Goal: Information Seeking & Learning: Learn about a topic

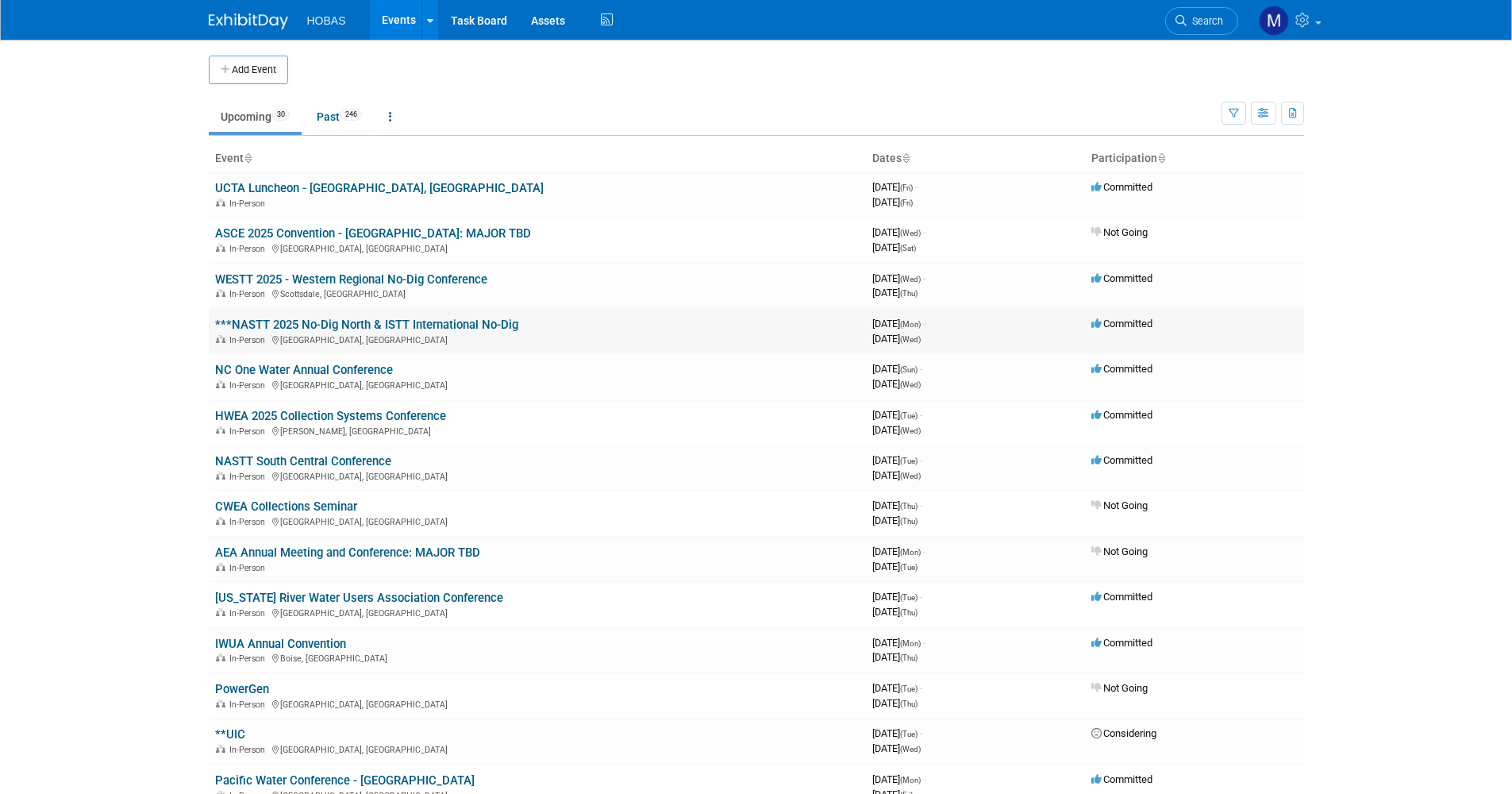
click at [343, 328] on link "***NASTT 2025 No-Dig North & ISTT International No-Dig" at bounding box center [367, 324] width 303 height 14
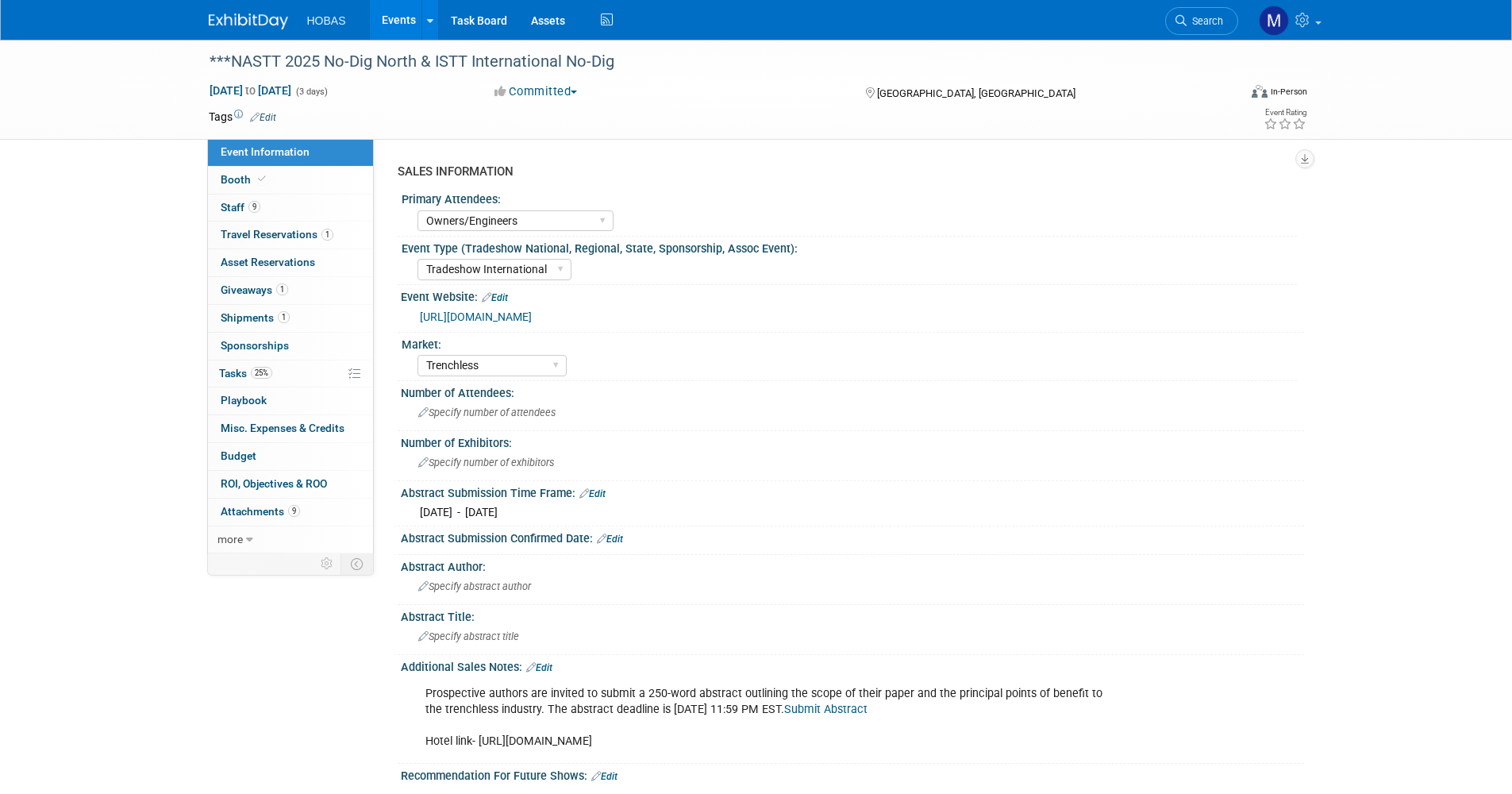
select select "Owners/Engineers"
select select "Tradeshow International"
select select "Trenchless"
select select "Exhibiting"
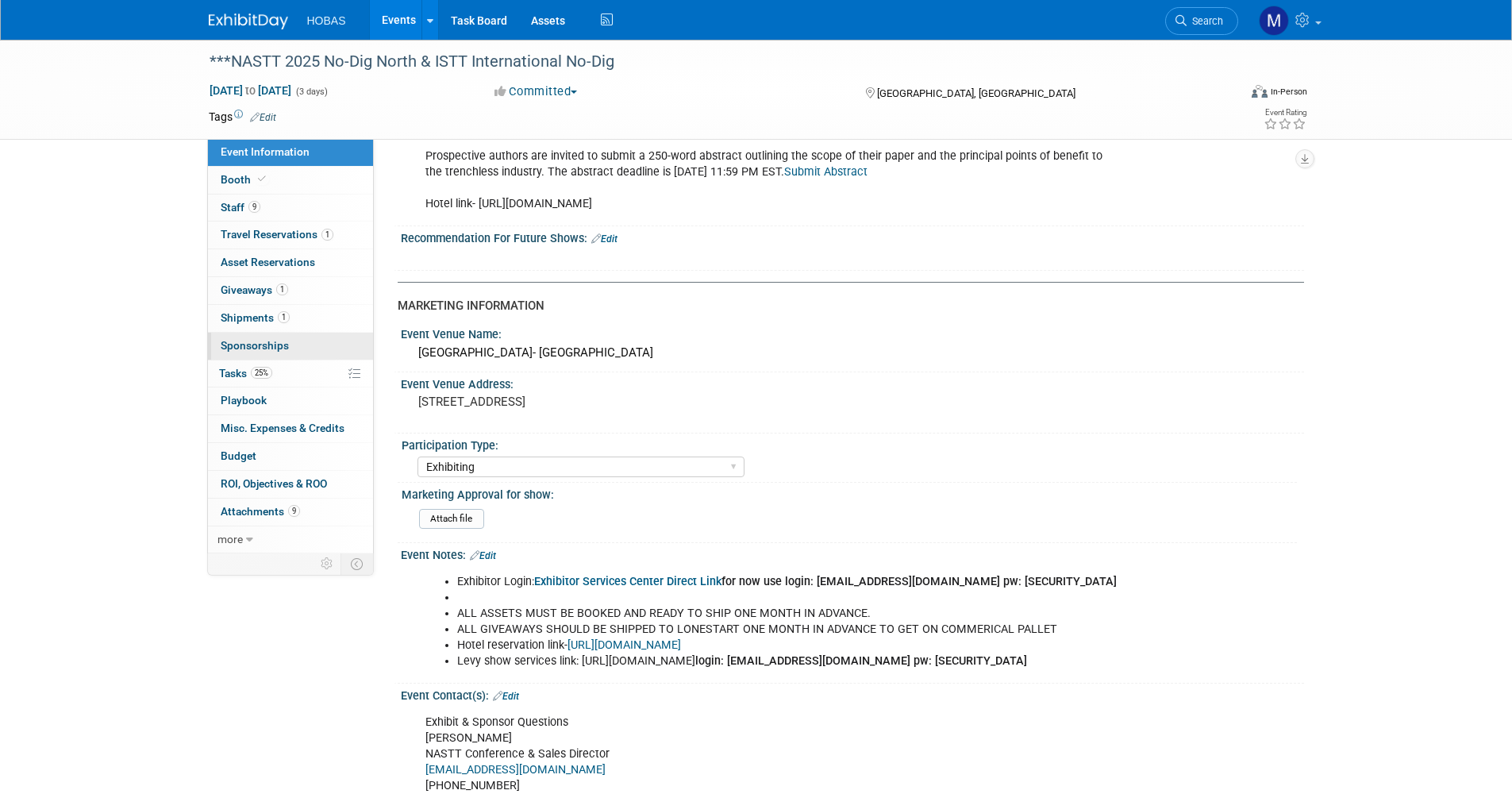
scroll to position [530, 0]
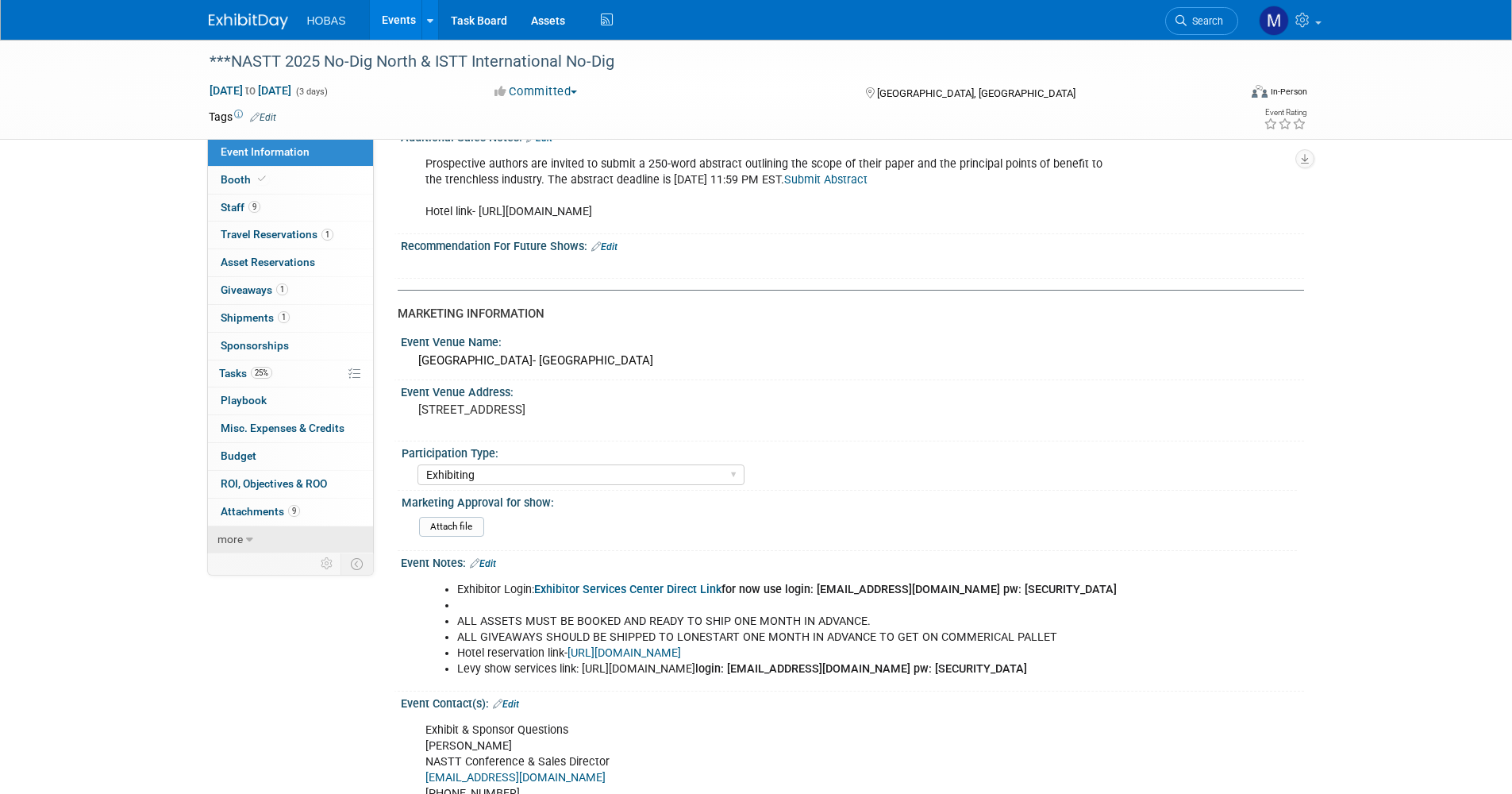
click at [246, 540] on icon at bounding box center [249, 540] width 8 height 11
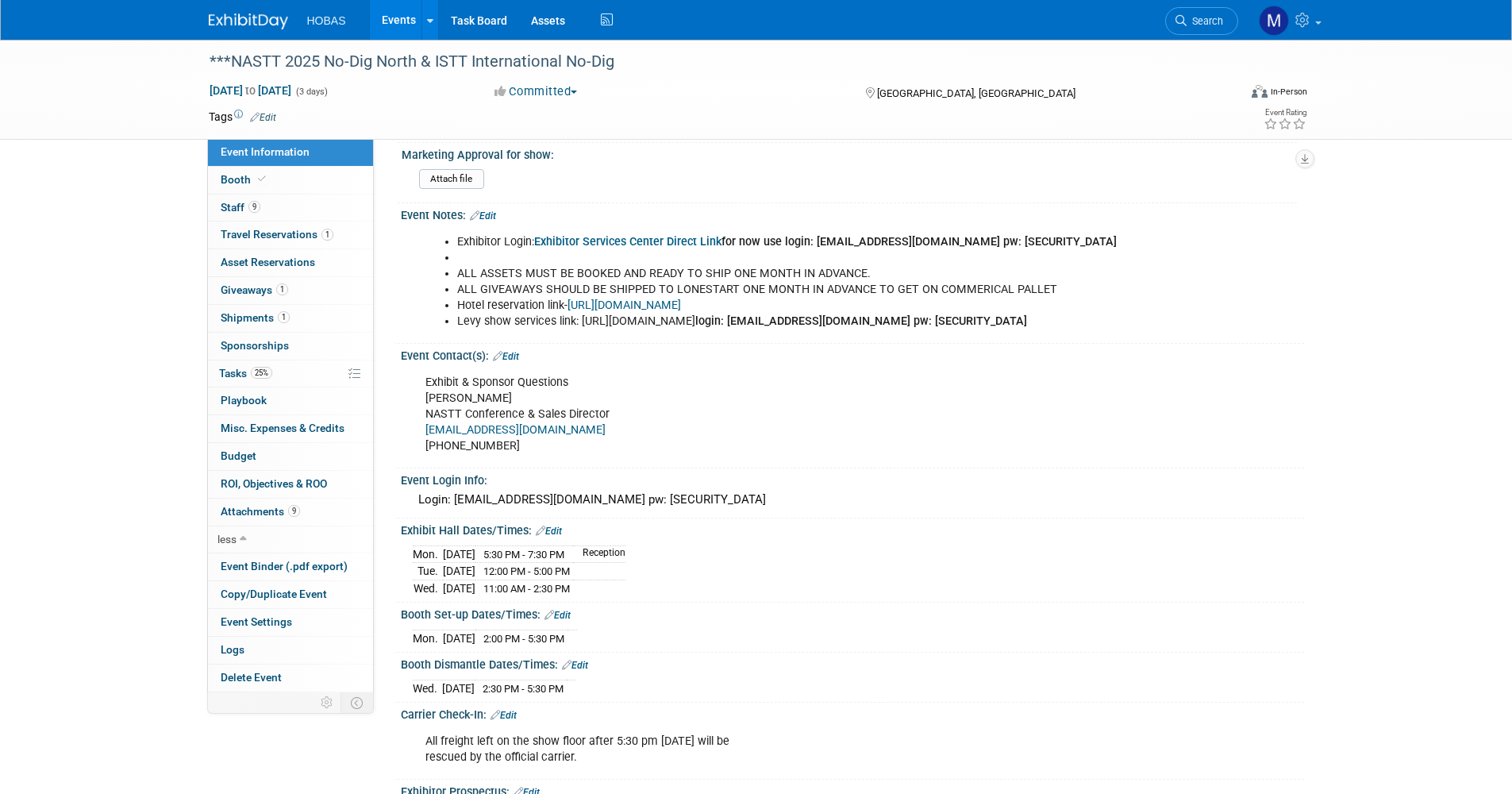
scroll to position [900, 0]
